Goal: Task Accomplishment & Management: Check status

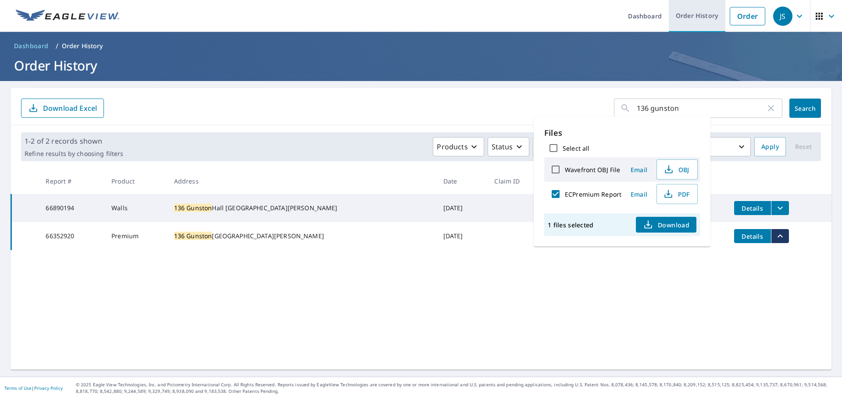
click at [683, 16] on link "Order History" at bounding box center [697, 16] width 57 height 32
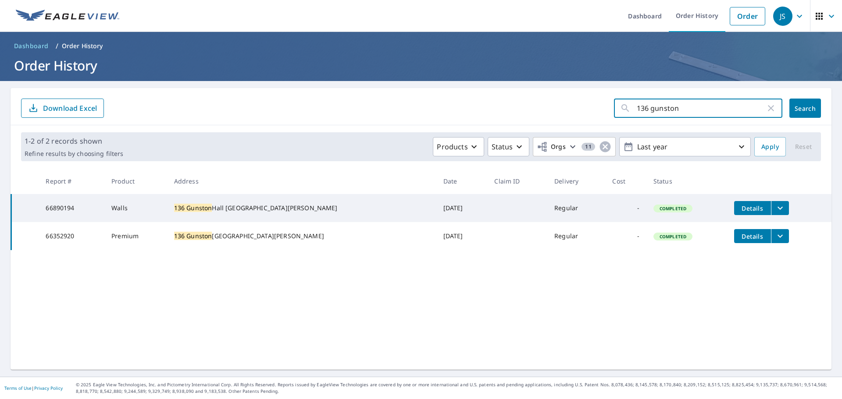
drag, startPoint x: 682, startPoint y: 112, endPoint x: 590, endPoint y: 121, distance: 92.9
click at [591, 121] on div "136 gunston ​ Search Download Excel" at bounding box center [421, 106] width 821 height 37
type input "5232 Washington Place"
click button "Search" at bounding box center [805, 108] width 32 height 19
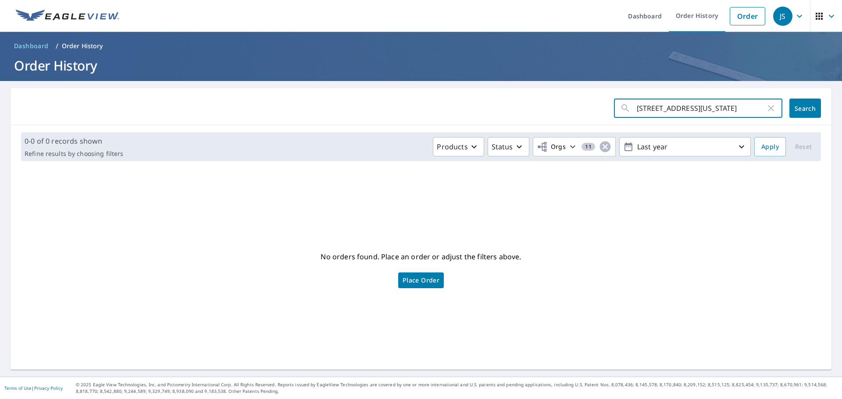
drag, startPoint x: 718, startPoint y: 100, endPoint x: 672, endPoint y: 110, distance: 47.3
click at [672, 110] on input "5232 Washington Place" at bounding box center [701, 108] width 129 height 25
type input "5232 Washin"
click button "Search" at bounding box center [805, 108] width 32 height 19
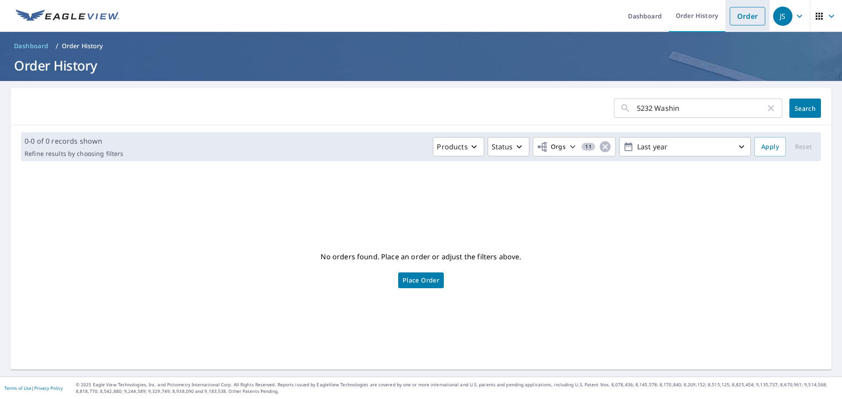
click at [737, 17] on link "Order" at bounding box center [748, 16] width 36 height 18
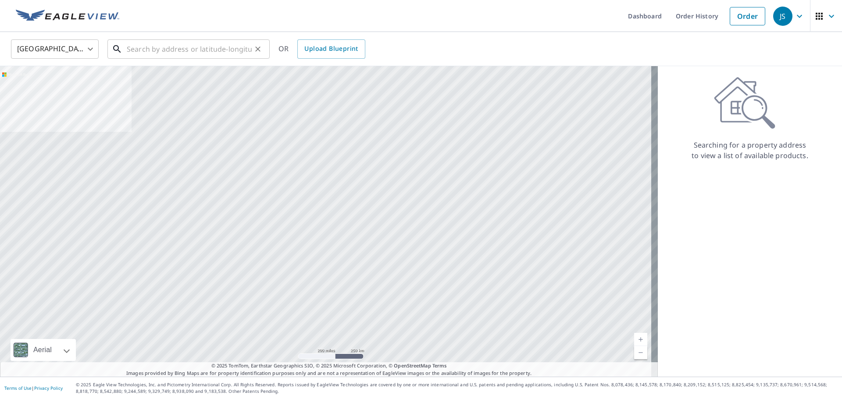
click at [159, 48] on input "text" at bounding box center [189, 49] width 125 height 25
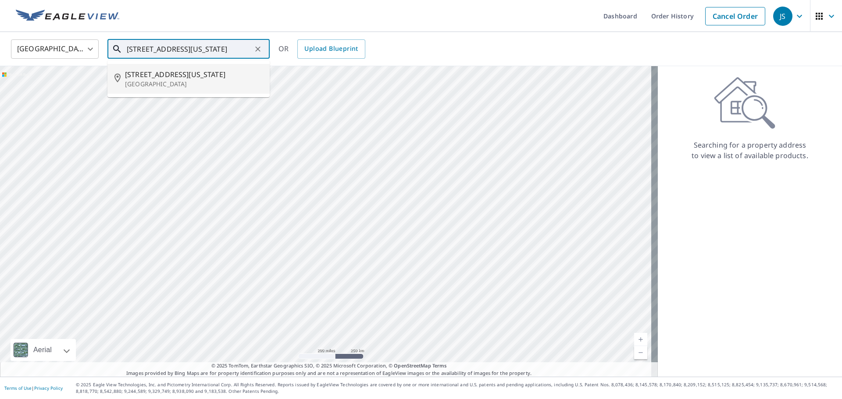
click at [178, 83] on p "Saint Louis, MO 63108" at bounding box center [194, 84] width 138 height 9
type input "5232 Washington Pl Saint Louis, MO 63108"
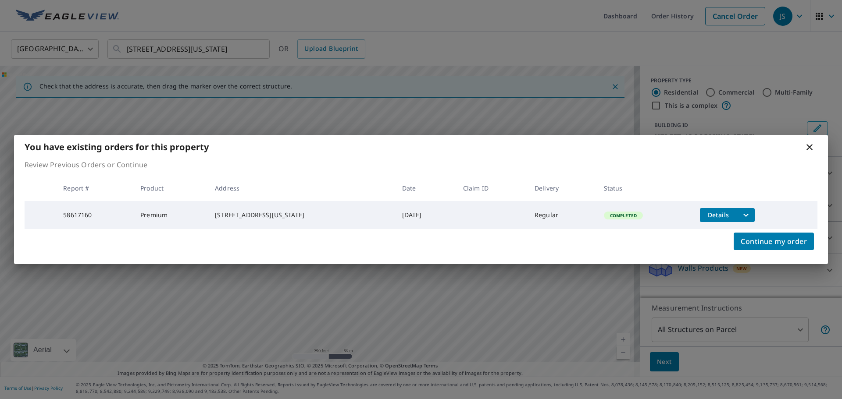
click at [744, 212] on icon "filesDropdownBtn-58617160" at bounding box center [746, 215] width 11 height 11
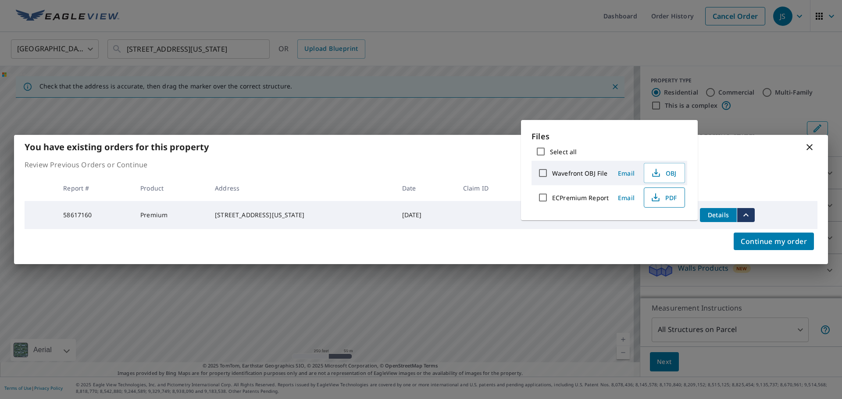
click at [664, 196] on span "PDF" at bounding box center [663, 197] width 28 height 11
click at [795, 151] on div "You have existing orders for this property" at bounding box center [421, 147] width 814 height 24
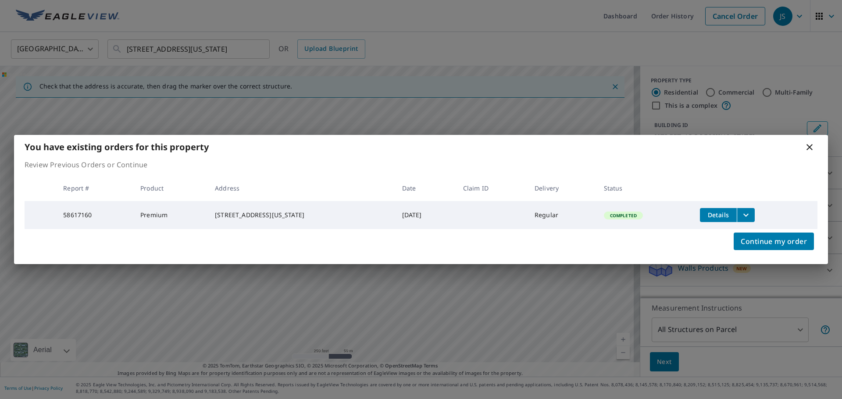
click at [810, 150] on icon at bounding box center [809, 147] width 11 height 11
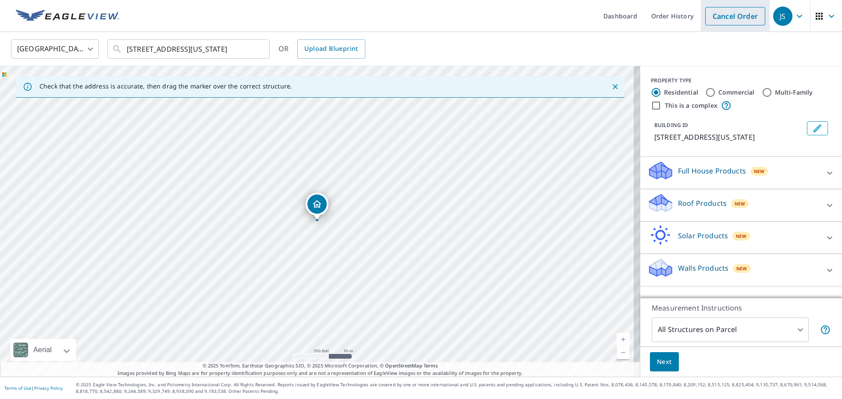
click at [720, 16] on link "Cancel Order" at bounding box center [735, 16] width 60 height 18
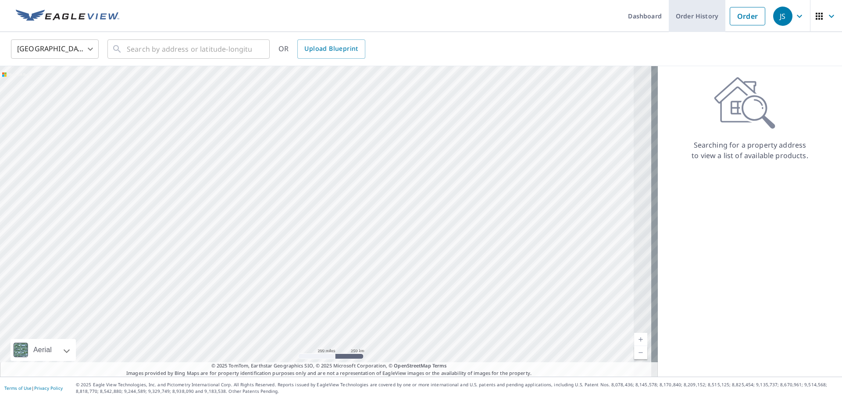
click at [689, 22] on link "Order History" at bounding box center [697, 16] width 57 height 32
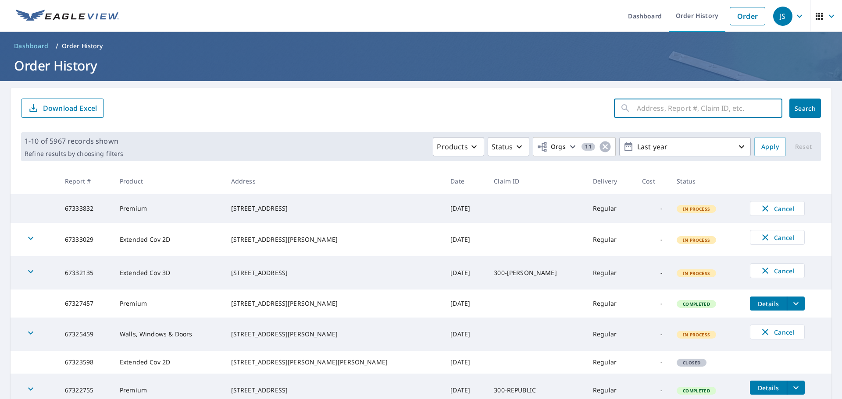
click at [685, 103] on input "text" at bounding box center [710, 108] width 146 height 25
type input "7812 Monroe"
click button "Search" at bounding box center [805, 108] width 32 height 19
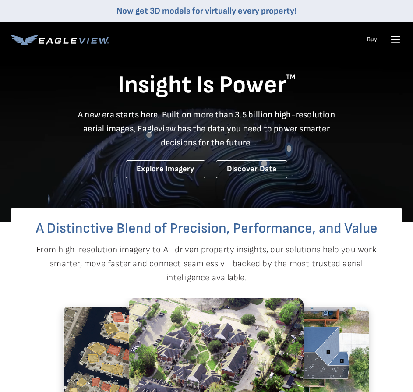
drag, startPoint x: 387, startPoint y: 36, endPoint x: 393, endPoint y: 34, distance: 6.5
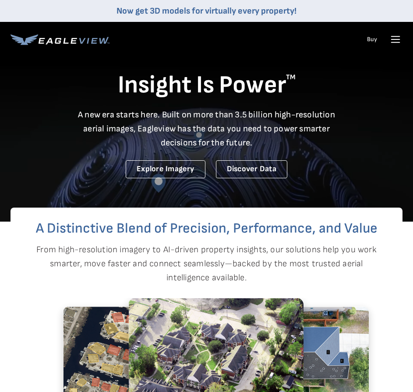
click at [388, 36] on ul "Talk To Us Buy Login" at bounding box center [383, 39] width 40 height 14
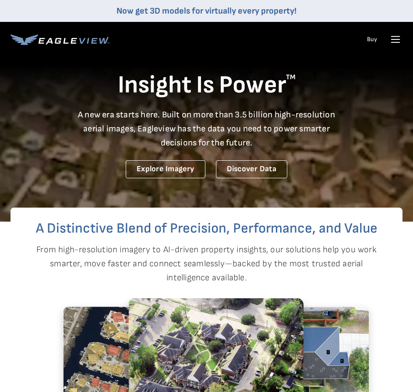
click at [394, 34] on icon at bounding box center [396, 39] width 14 height 14
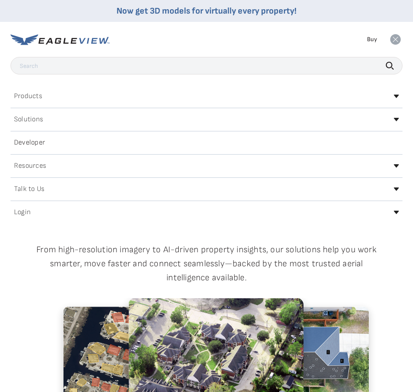
click at [26, 213] on h2 "Login" at bounding box center [22, 212] width 17 height 7
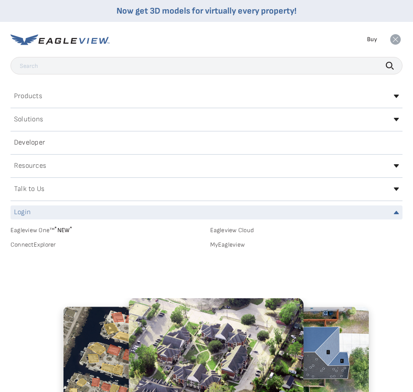
click at [229, 242] on link "MyEagleview" at bounding box center [306, 245] width 193 height 8
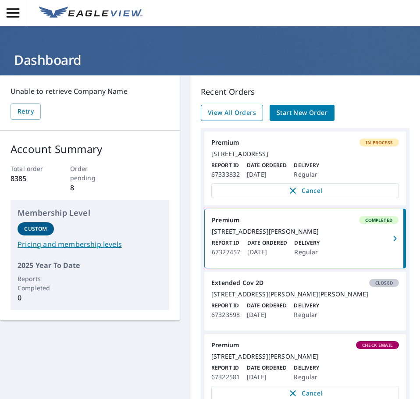
click at [245, 114] on span "View All Orders" at bounding box center [232, 112] width 48 height 11
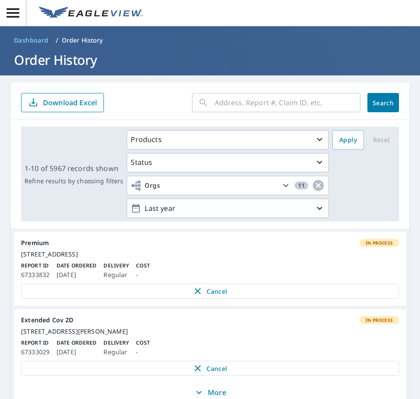
click at [249, 106] on input "text" at bounding box center [288, 102] width 146 height 25
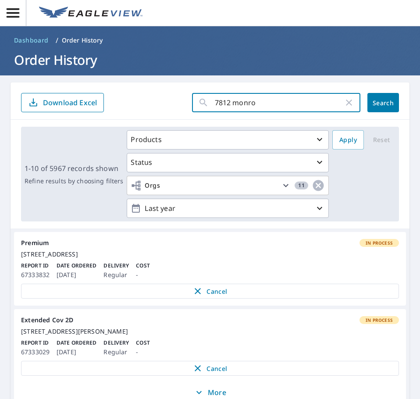
type input "7812 monroe"
click button "Search" at bounding box center [383, 102] width 32 height 19
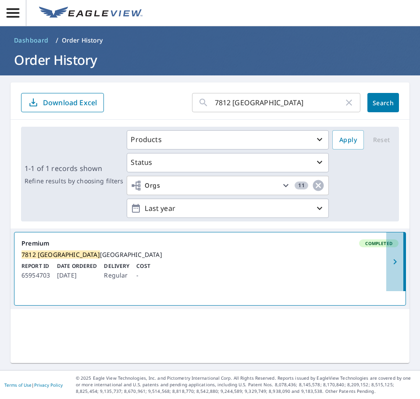
click at [390, 262] on icon "button" at bounding box center [395, 262] width 11 height 11
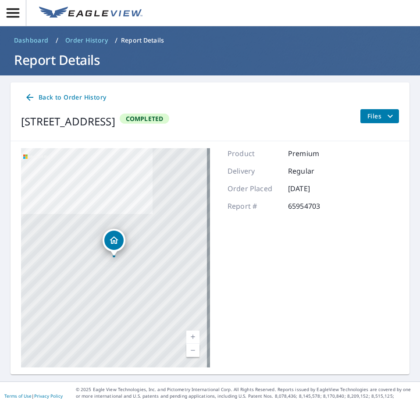
click at [378, 114] on span "Files" at bounding box center [381, 116] width 28 height 11
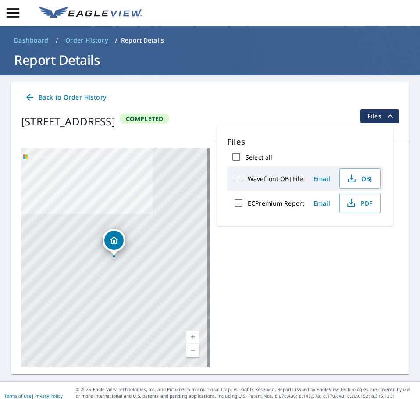
click at [277, 203] on label "ECPremium Report" at bounding box center [276, 203] width 57 height 8
click at [248, 203] on input "ECPremium Report" at bounding box center [238, 203] width 18 height 18
checkbox input "true"
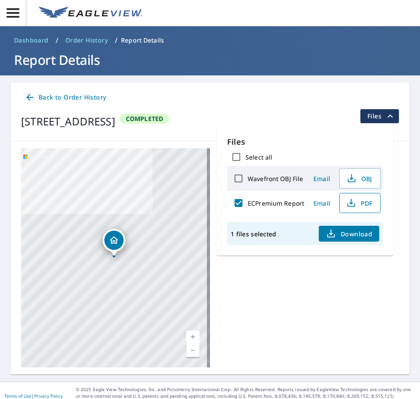
click at [364, 202] on span "PDF" at bounding box center [359, 203] width 28 height 11
